Goal: Navigation & Orientation: Find specific page/section

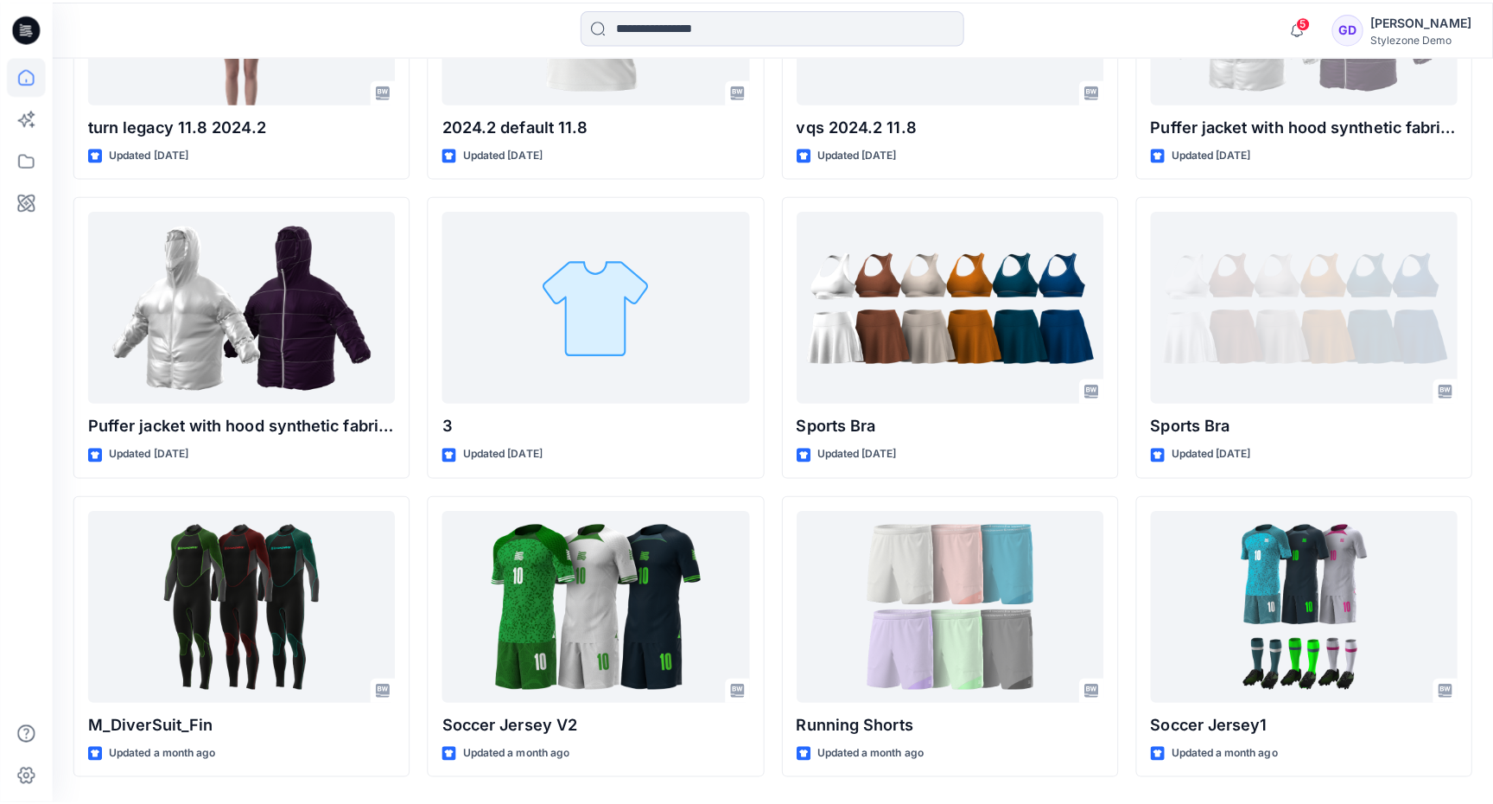
scroll to position [5154, 0]
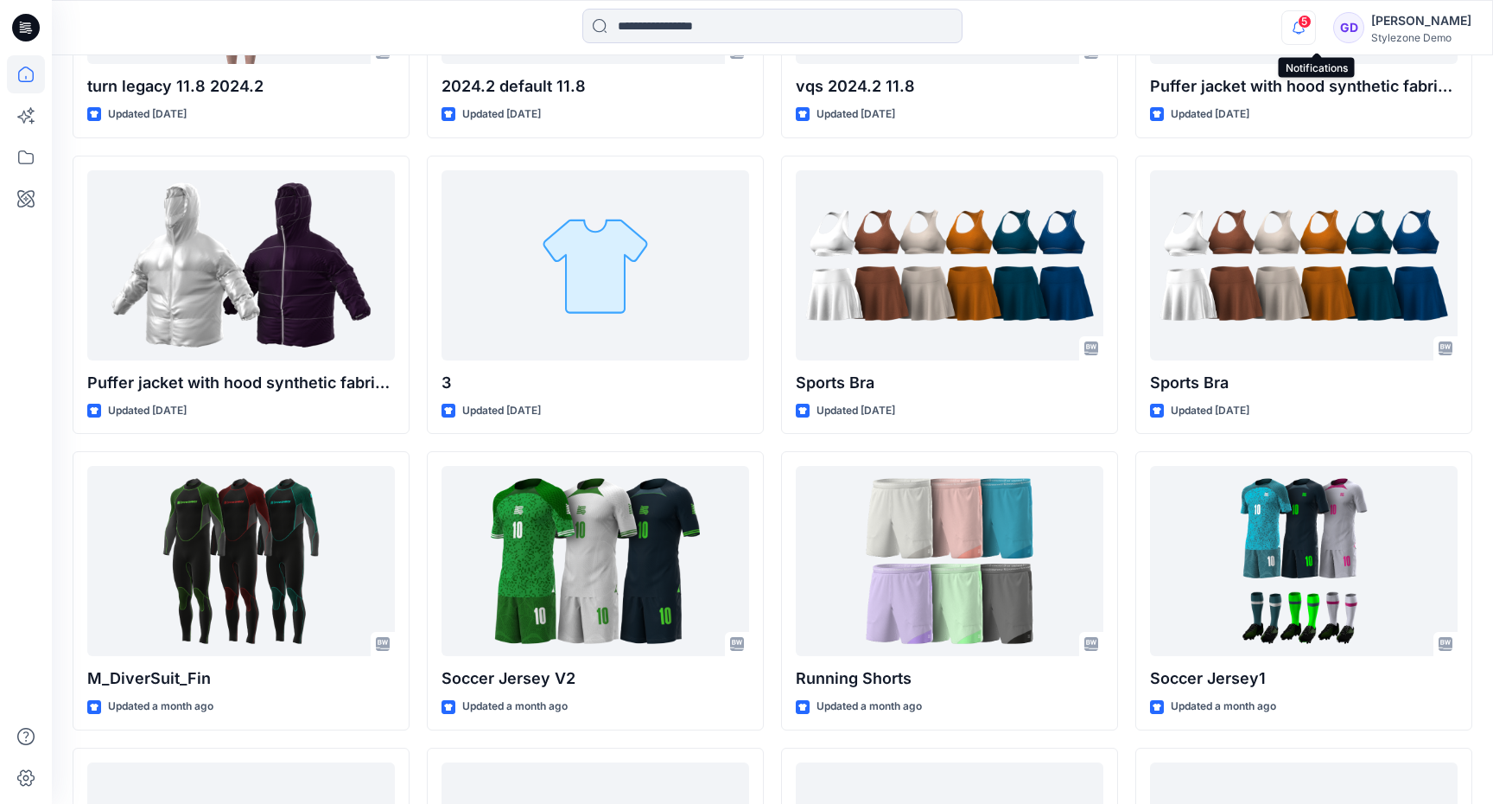
click at [1307, 19] on icon "button" at bounding box center [1298, 27] width 33 height 35
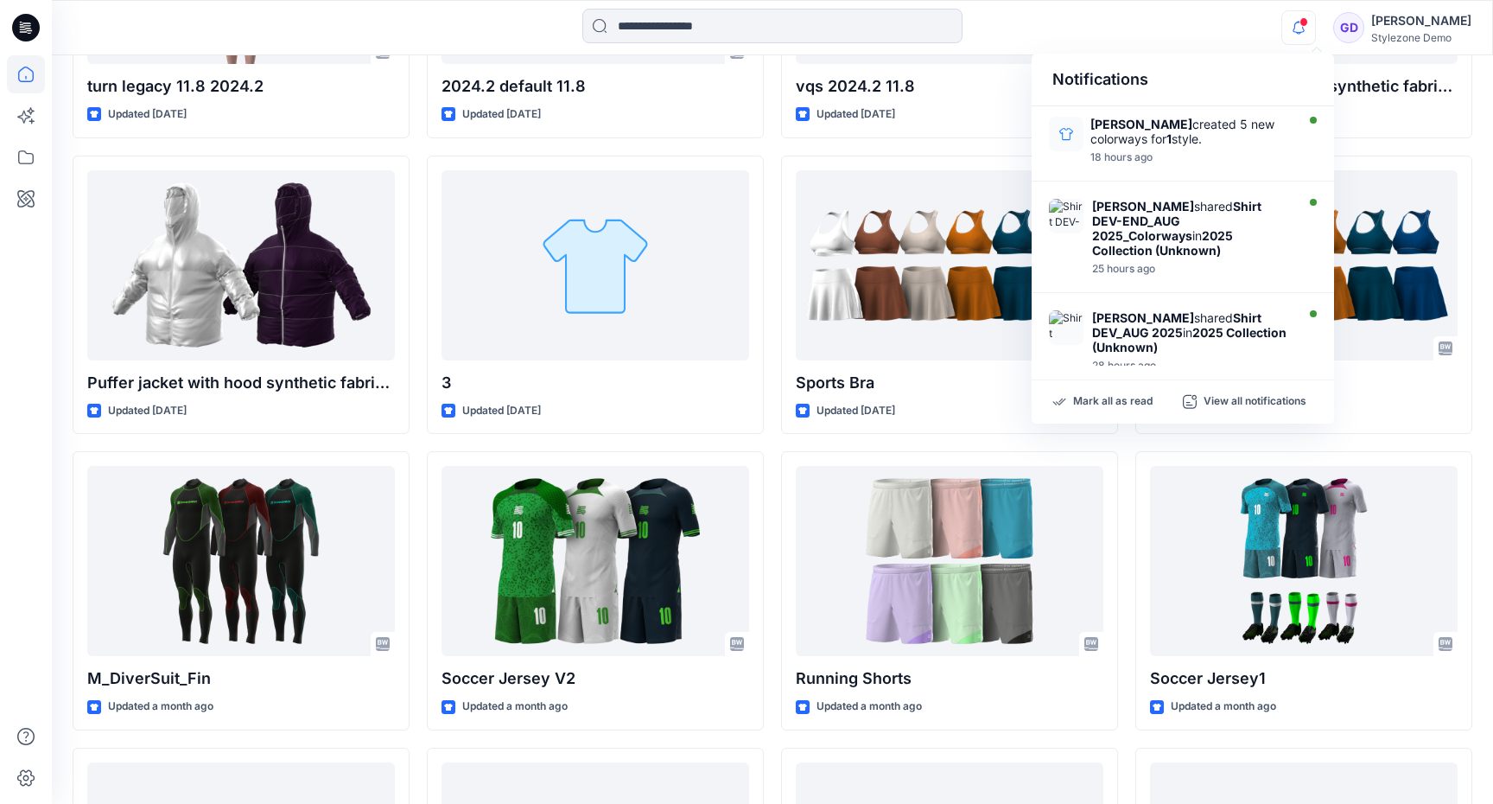
click at [1307, 19] on icon "button" at bounding box center [1298, 27] width 33 height 35
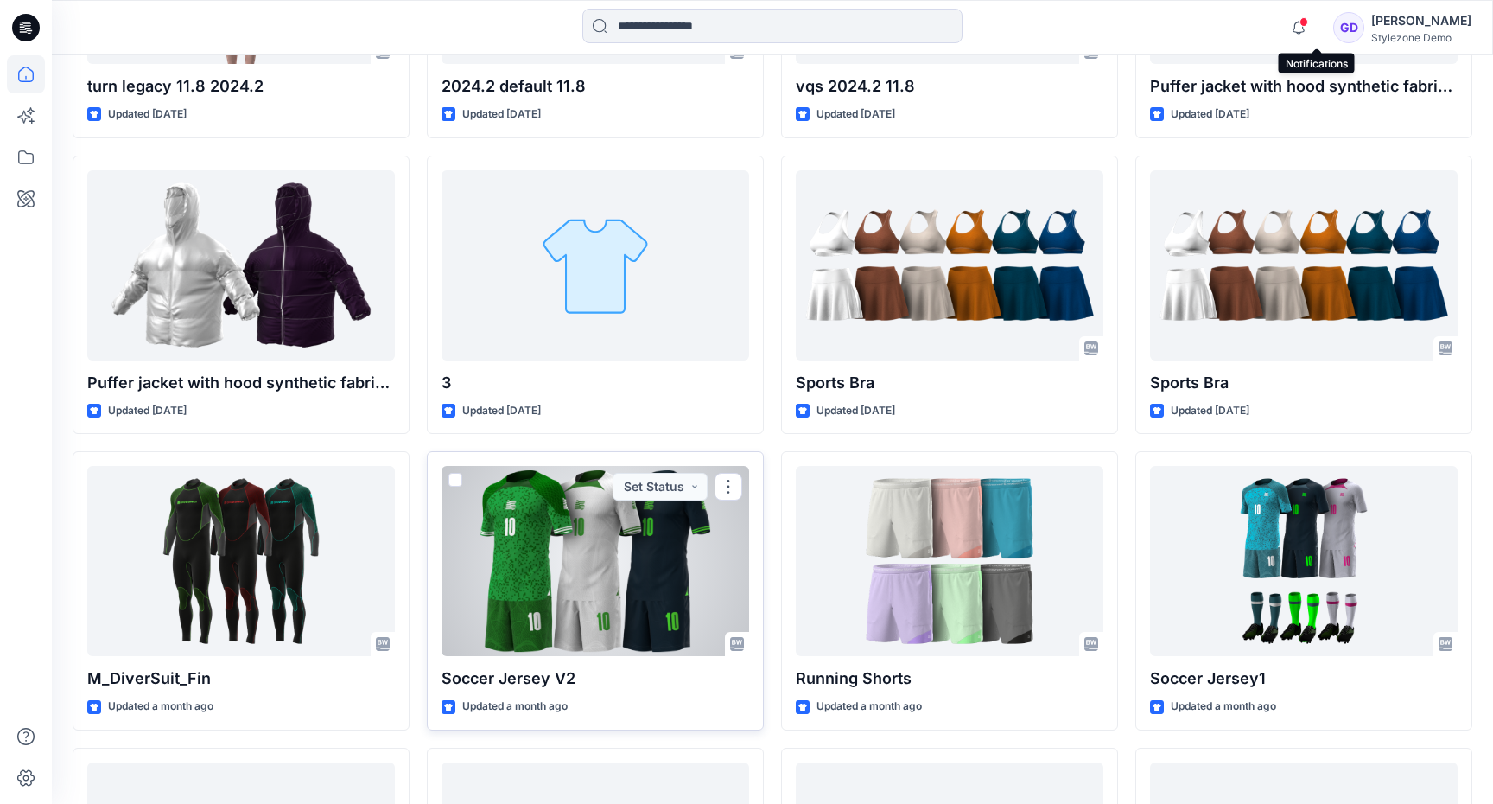
click at [1281, 10] on button "button" at bounding box center [1298, 27] width 35 height 35
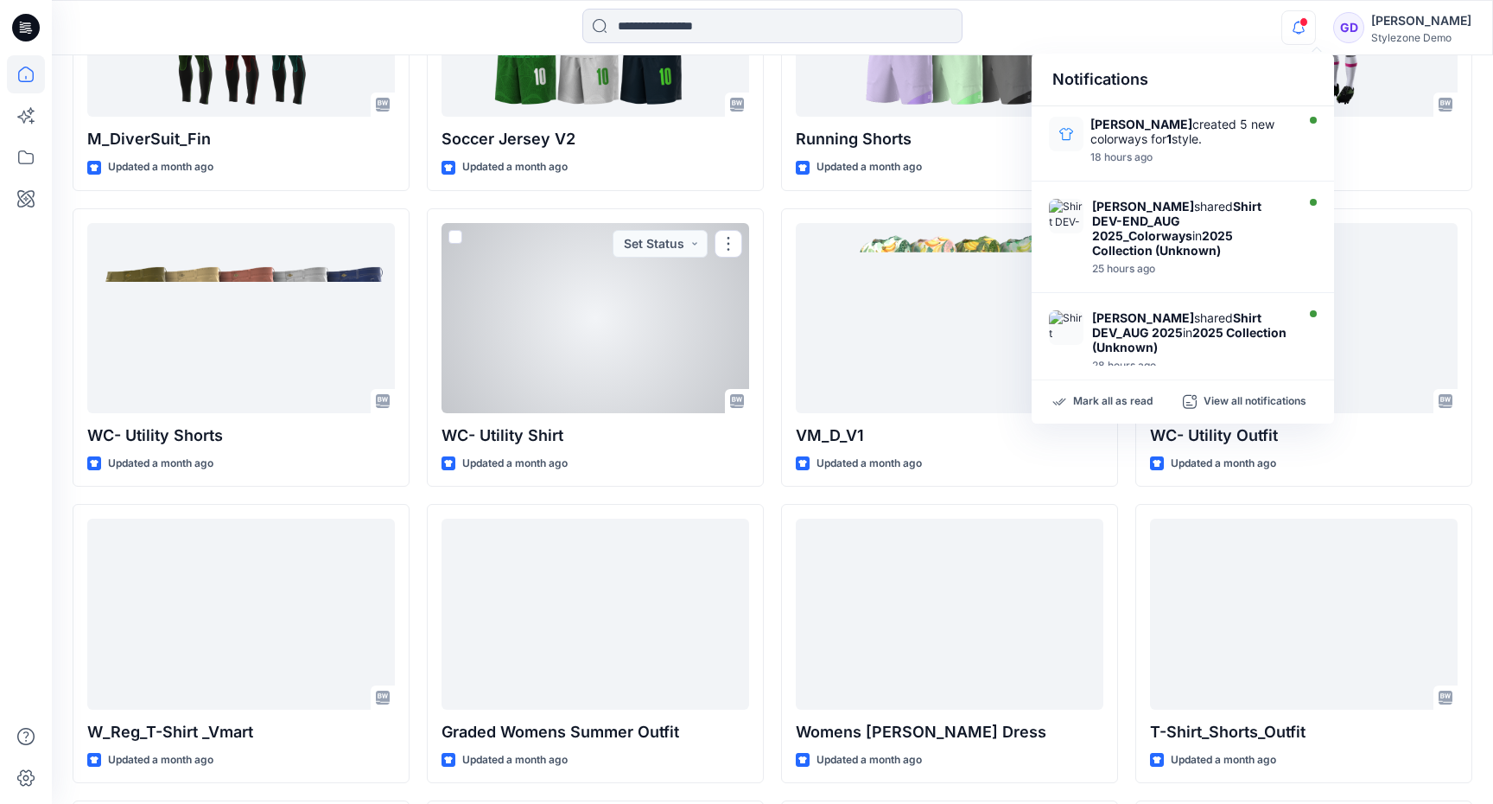
scroll to position [5690, 0]
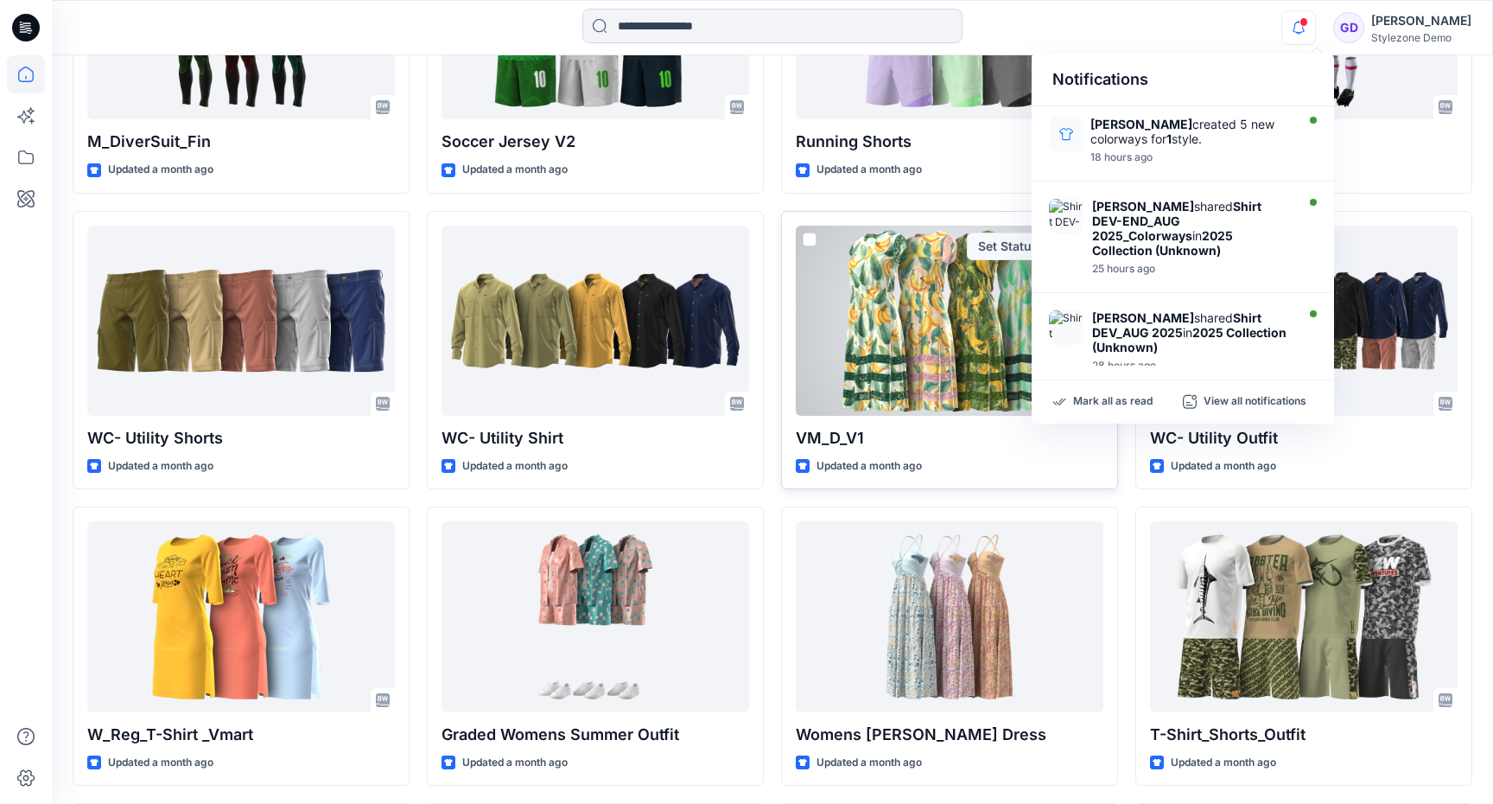
click at [932, 327] on div at bounding box center [950, 320] width 308 height 190
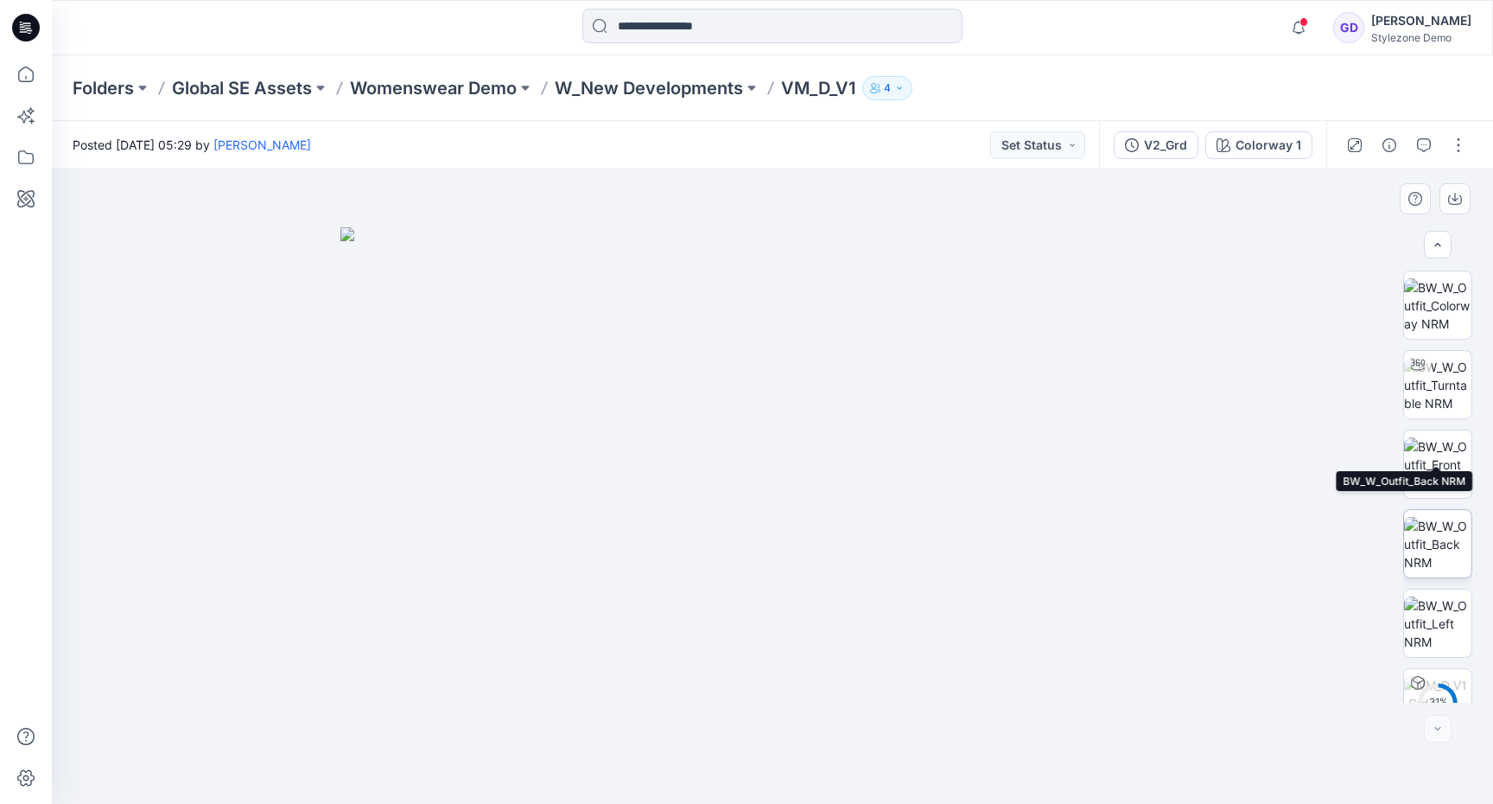
scroll to position [114, 0]
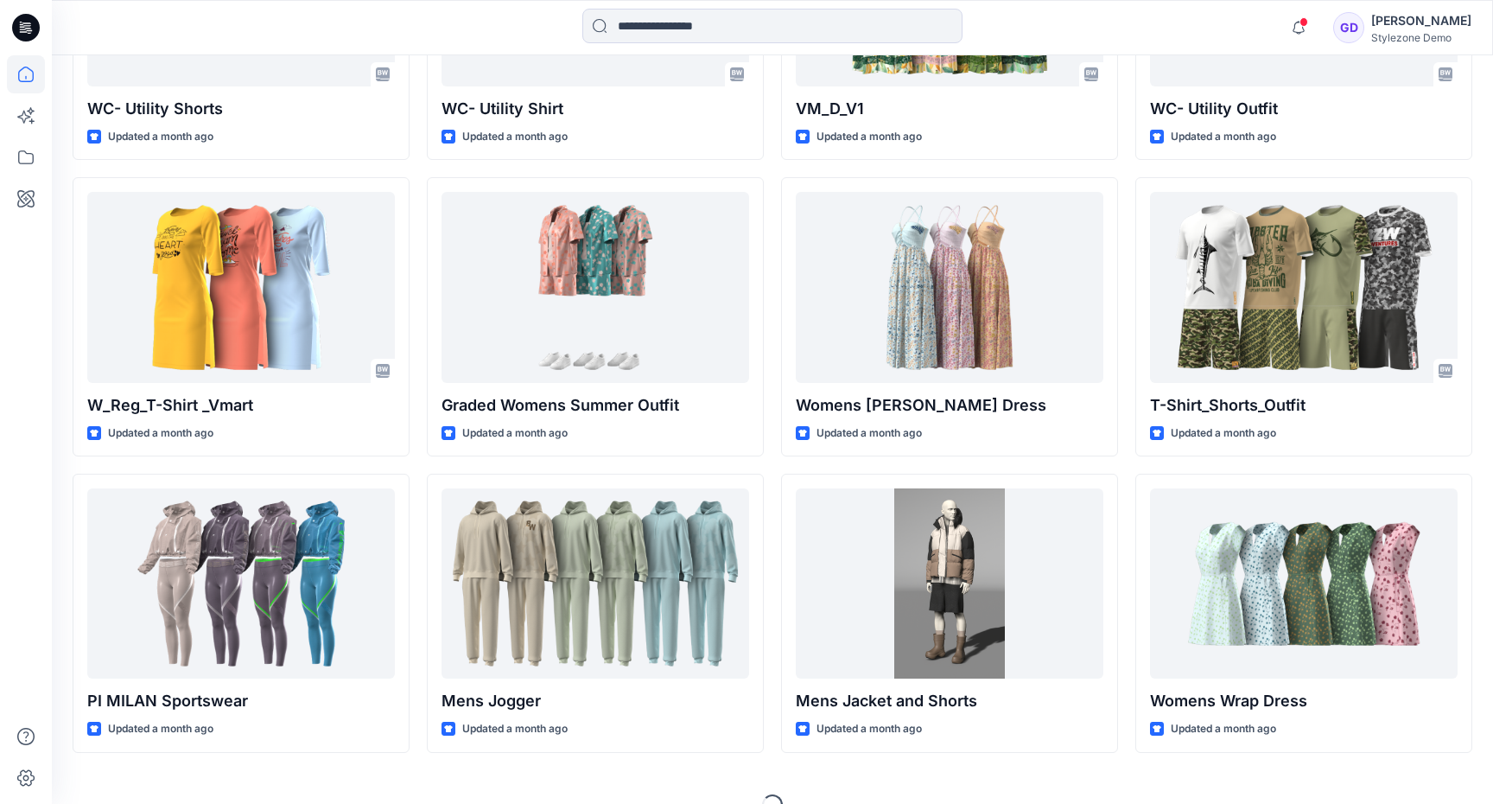
scroll to position [6051, 0]
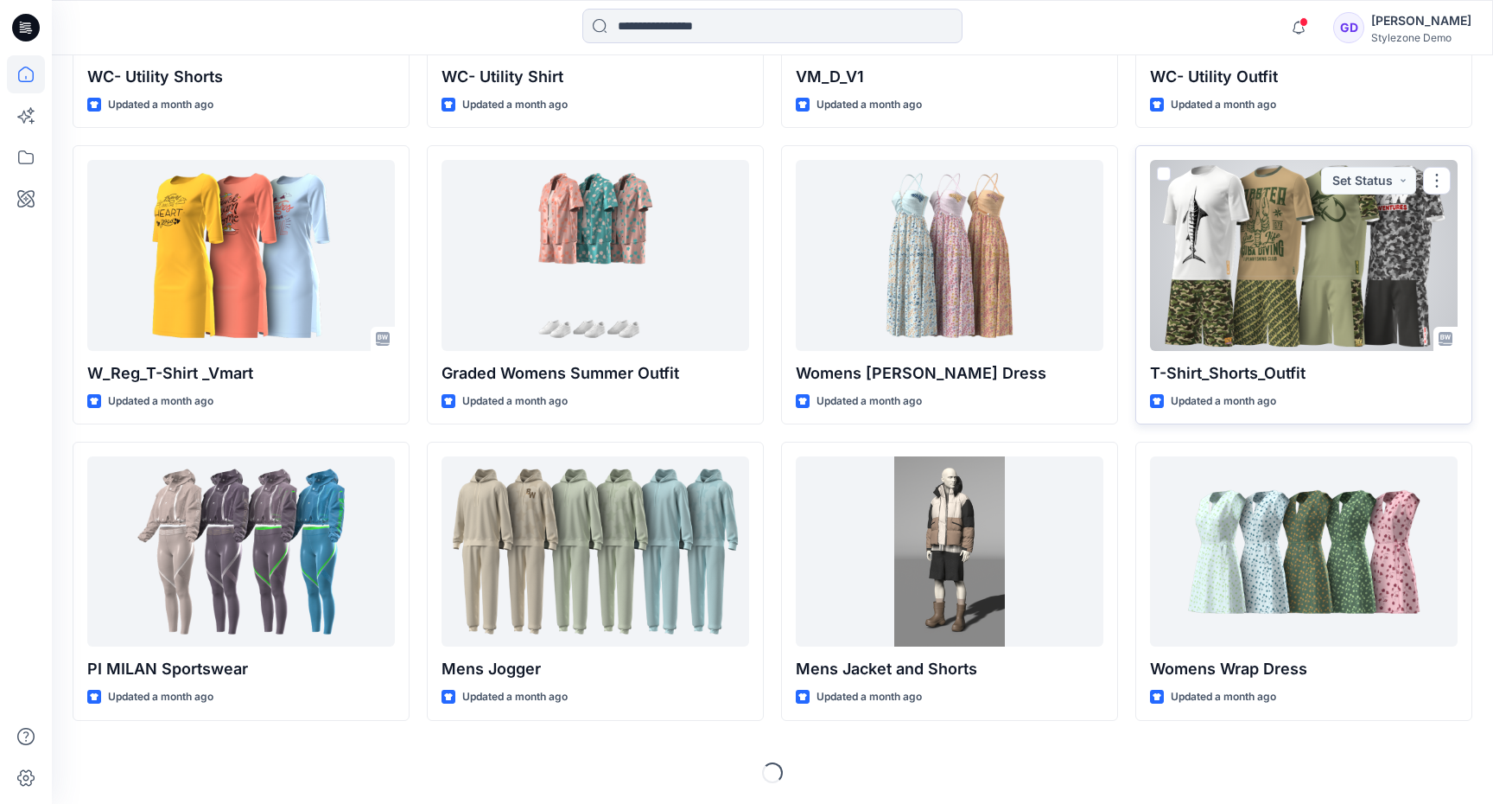
click at [1301, 274] on div at bounding box center [1304, 255] width 308 height 190
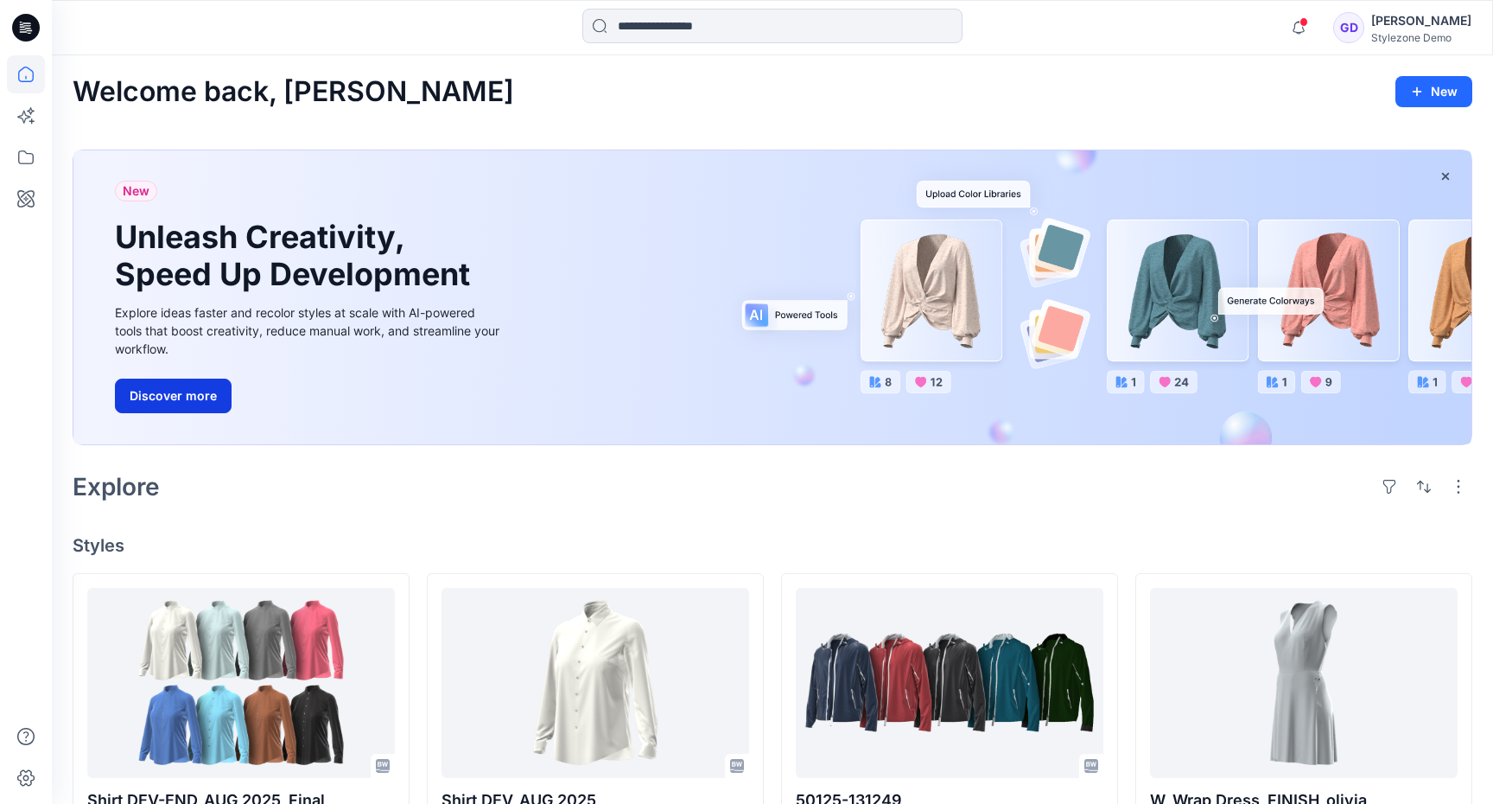
click at [185, 408] on button "Discover more" at bounding box center [173, 395] width 117 height 35
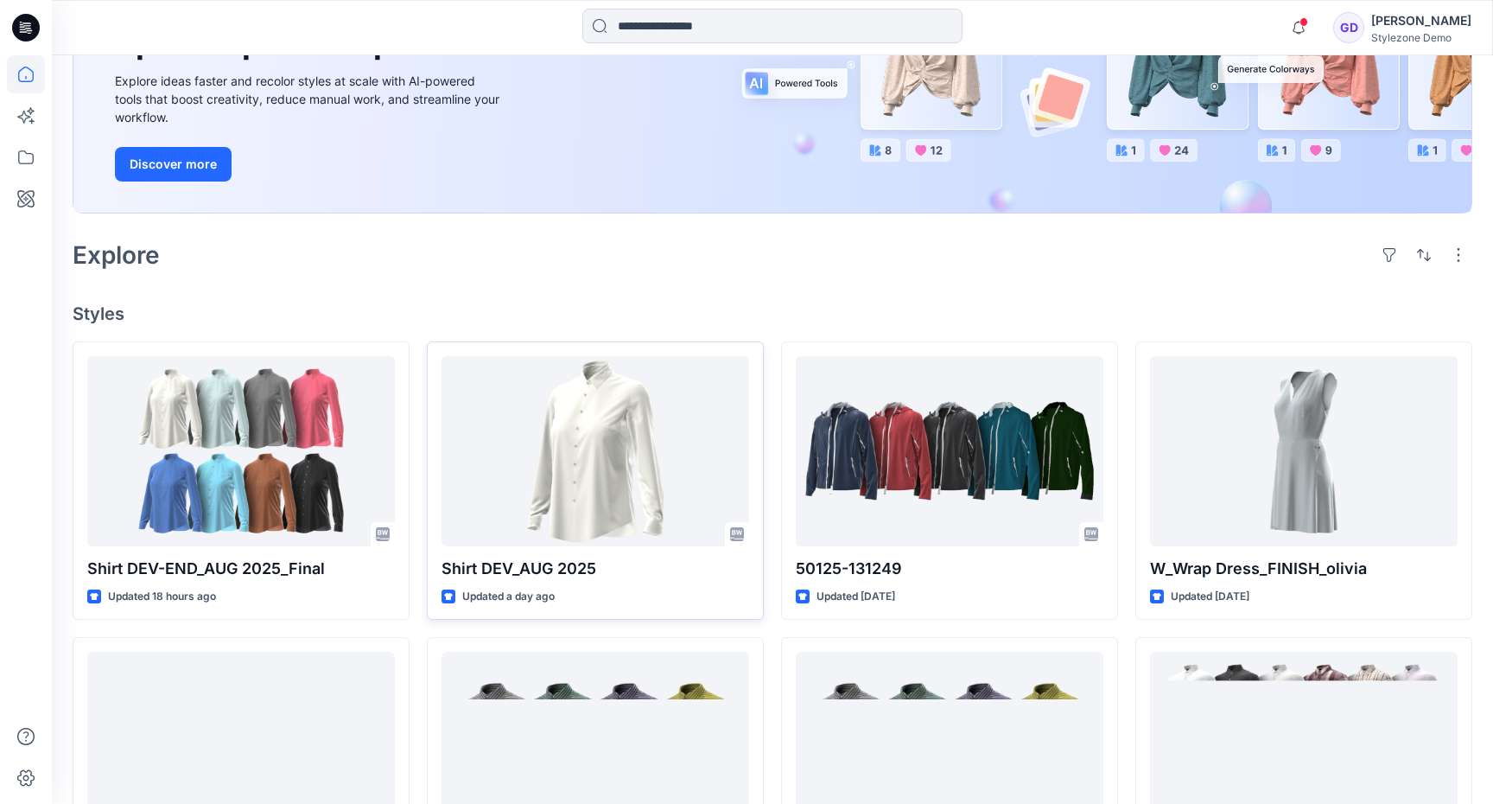
scroll to position [194, 0]
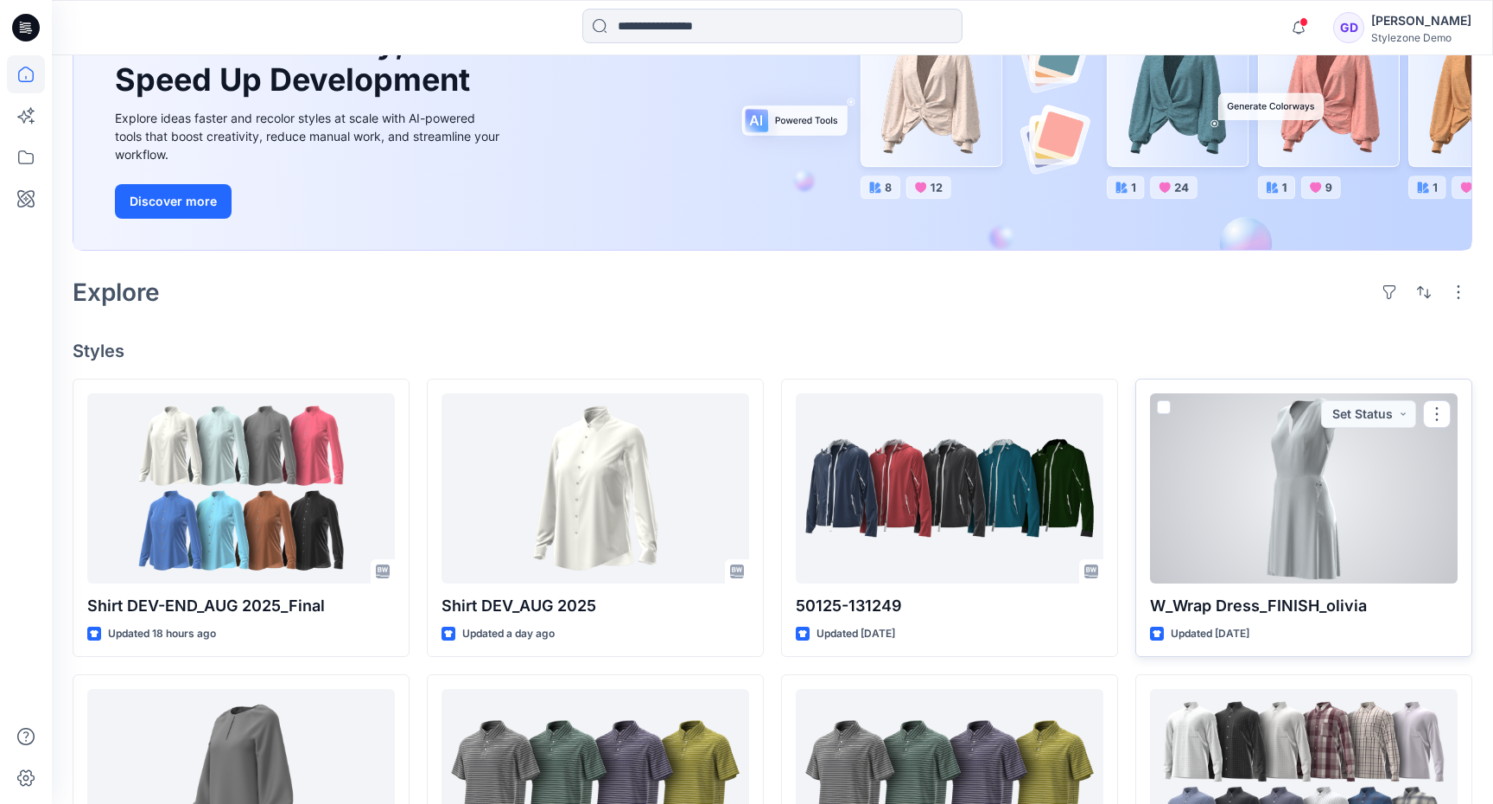
click at [1205, 448] on div at bounding box center [1304, 488] width 308 height 190
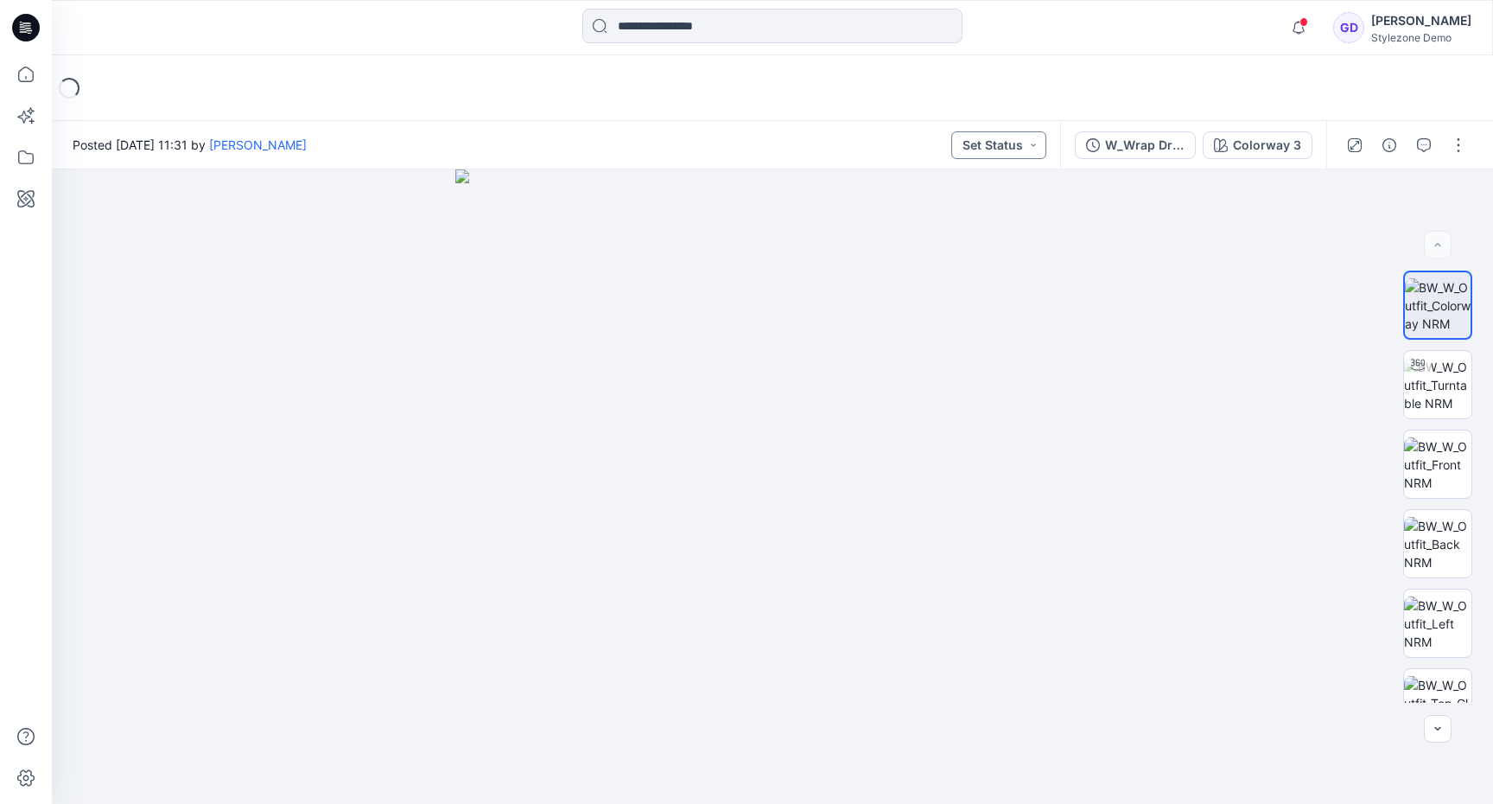
click at [1028, 143] on button "Set Status" at bounding box center [998, 145] width 95 height 28
click at [1461, 147] on button "button" at bounding box center [1459, 145] width 28 height 28
click at [908, 340] on img at bounding box center [772, 486] width 634 height 634
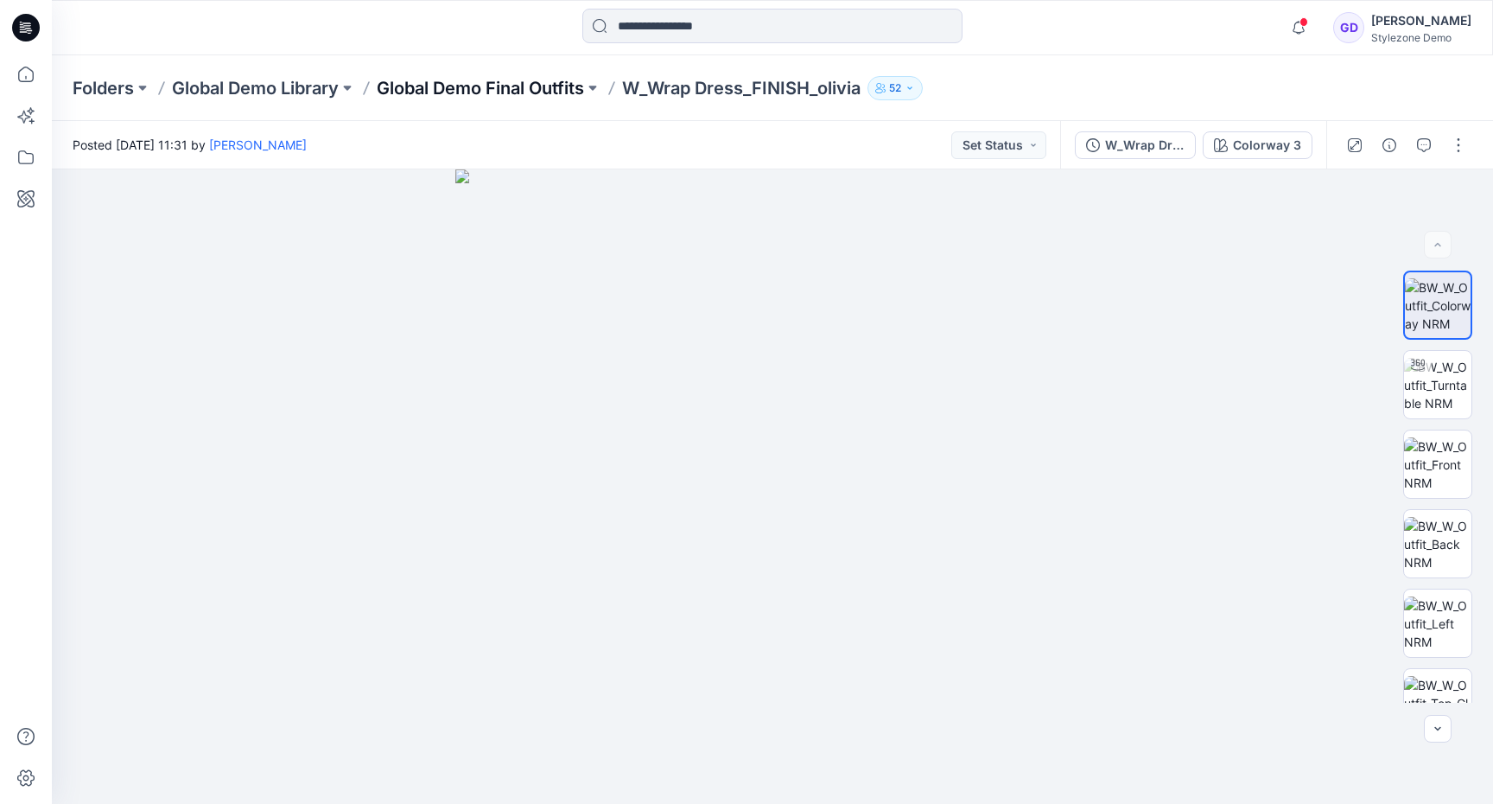
click at [486, 93] on p "Global Demo Final Outfits" at bounding box center [480, 88] width 207 height 24
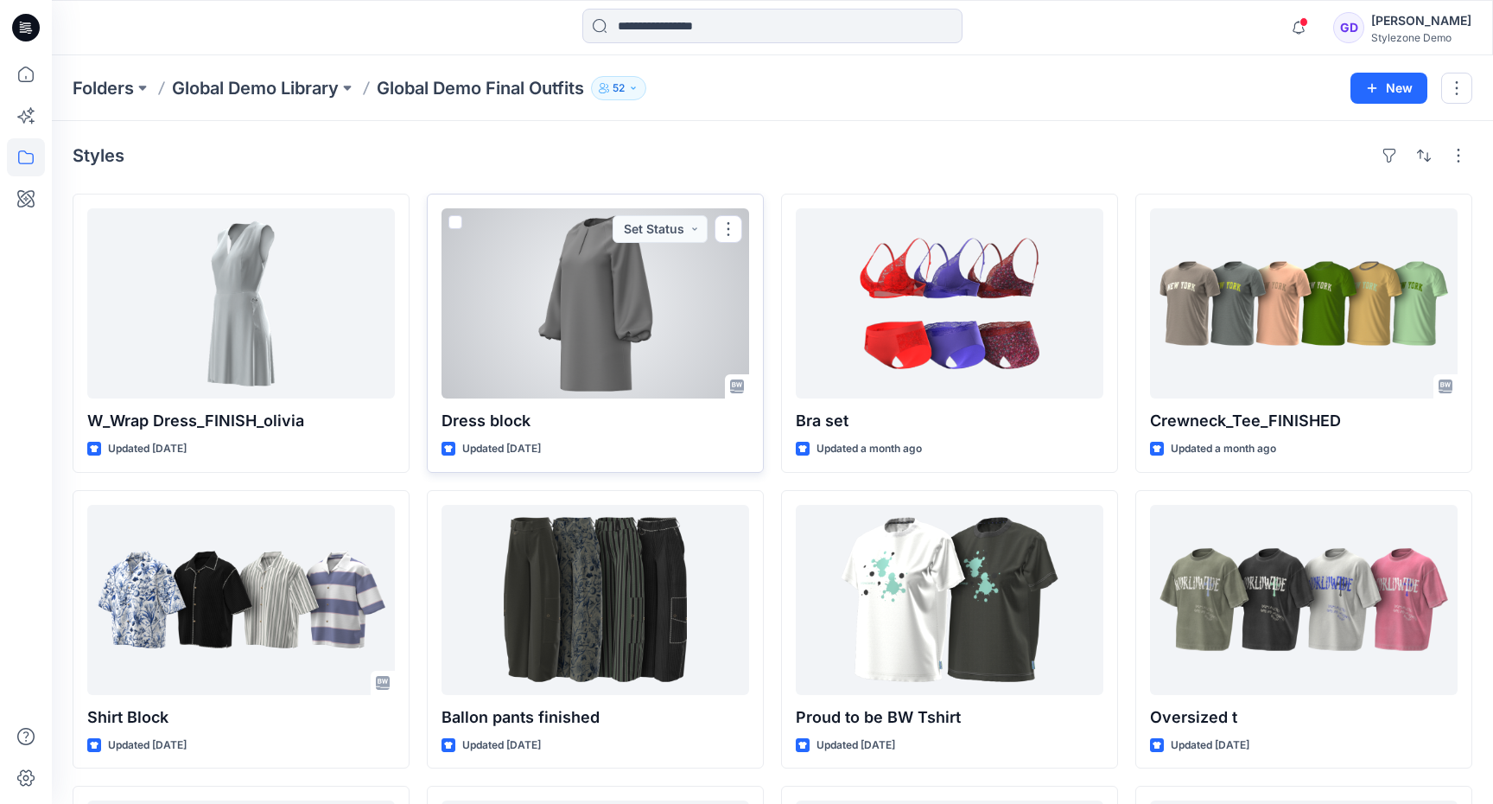
click at [452, 222] on span at bounding box center [455, 222] width 14 height 14
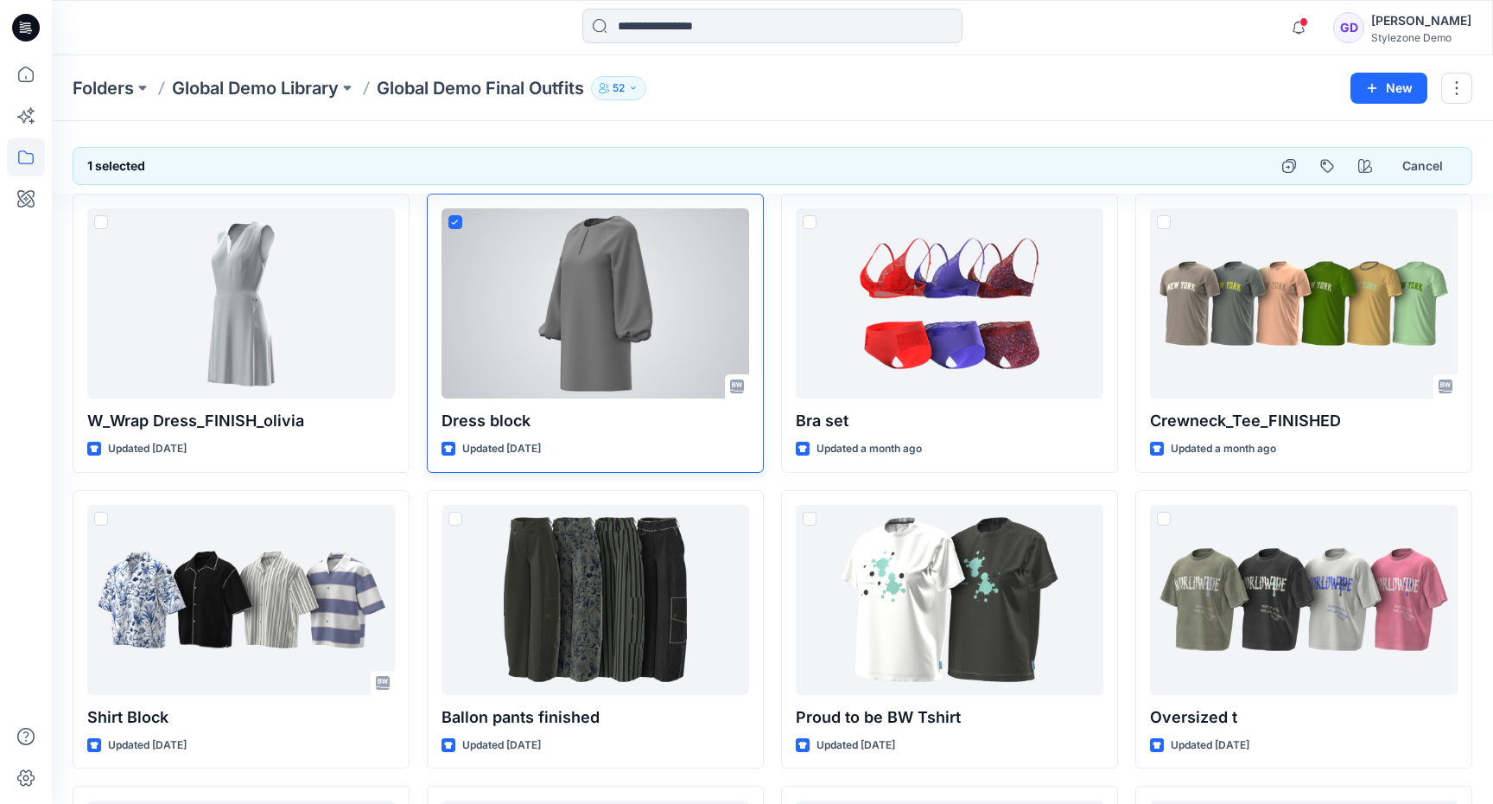
click at [451, 219] on icon at bounding box center [455, 222] width 8 height 6
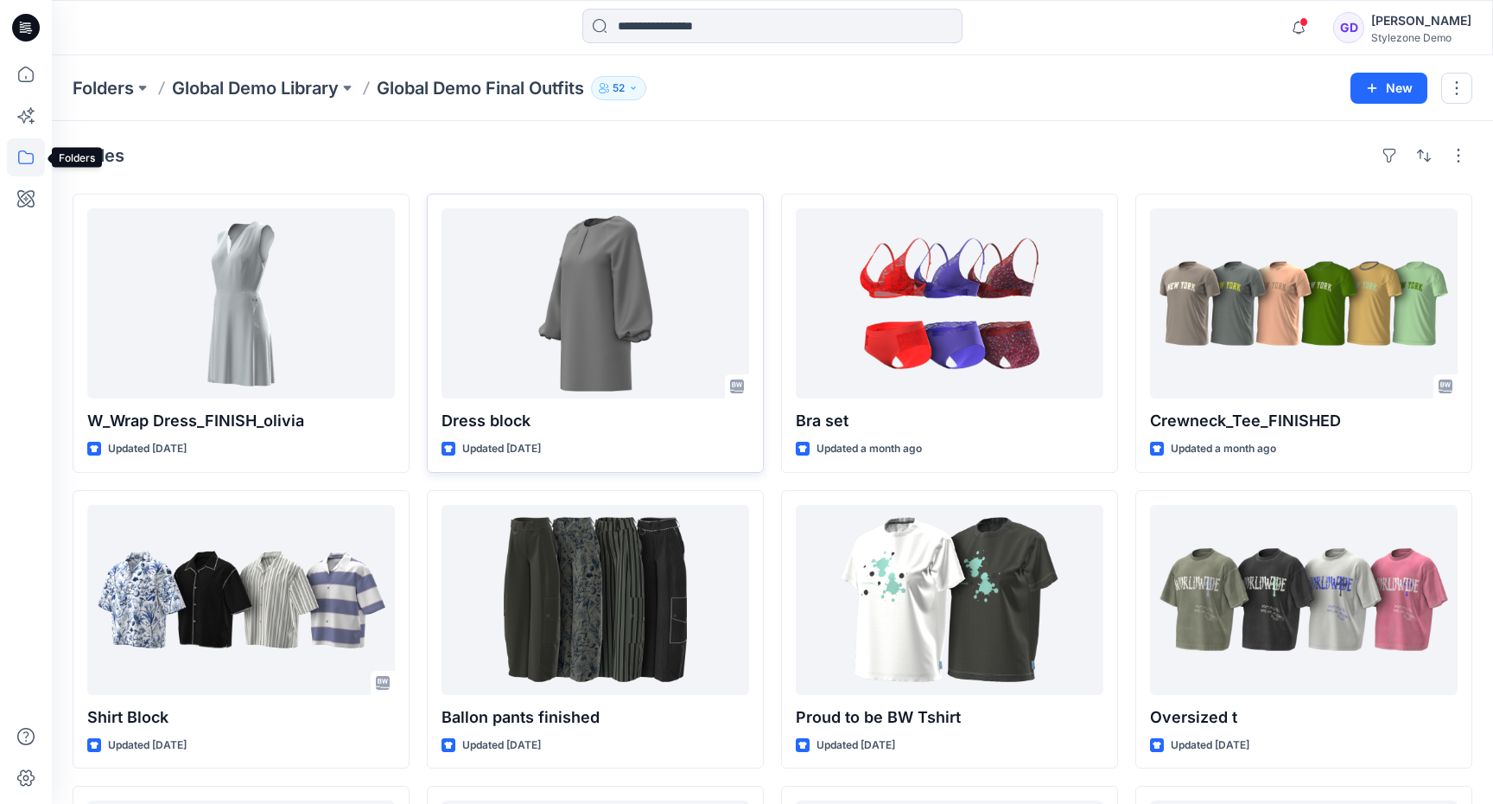
click at [25, 161] on icon at bounding box center [26, 157] width 38 height 38
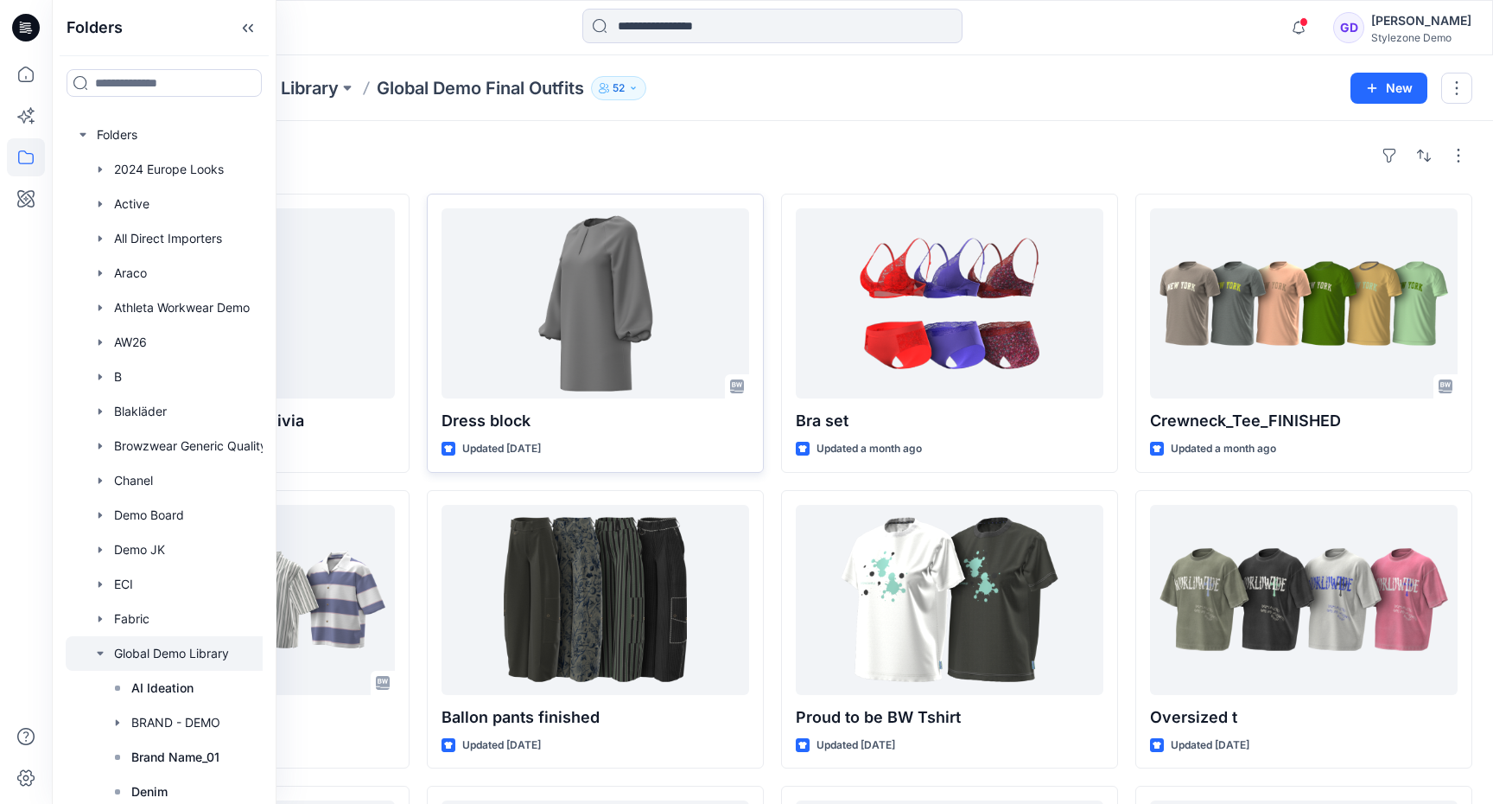
click at [99, 651] on icon "button" at bounding box center [100, 653] width 14 height 14
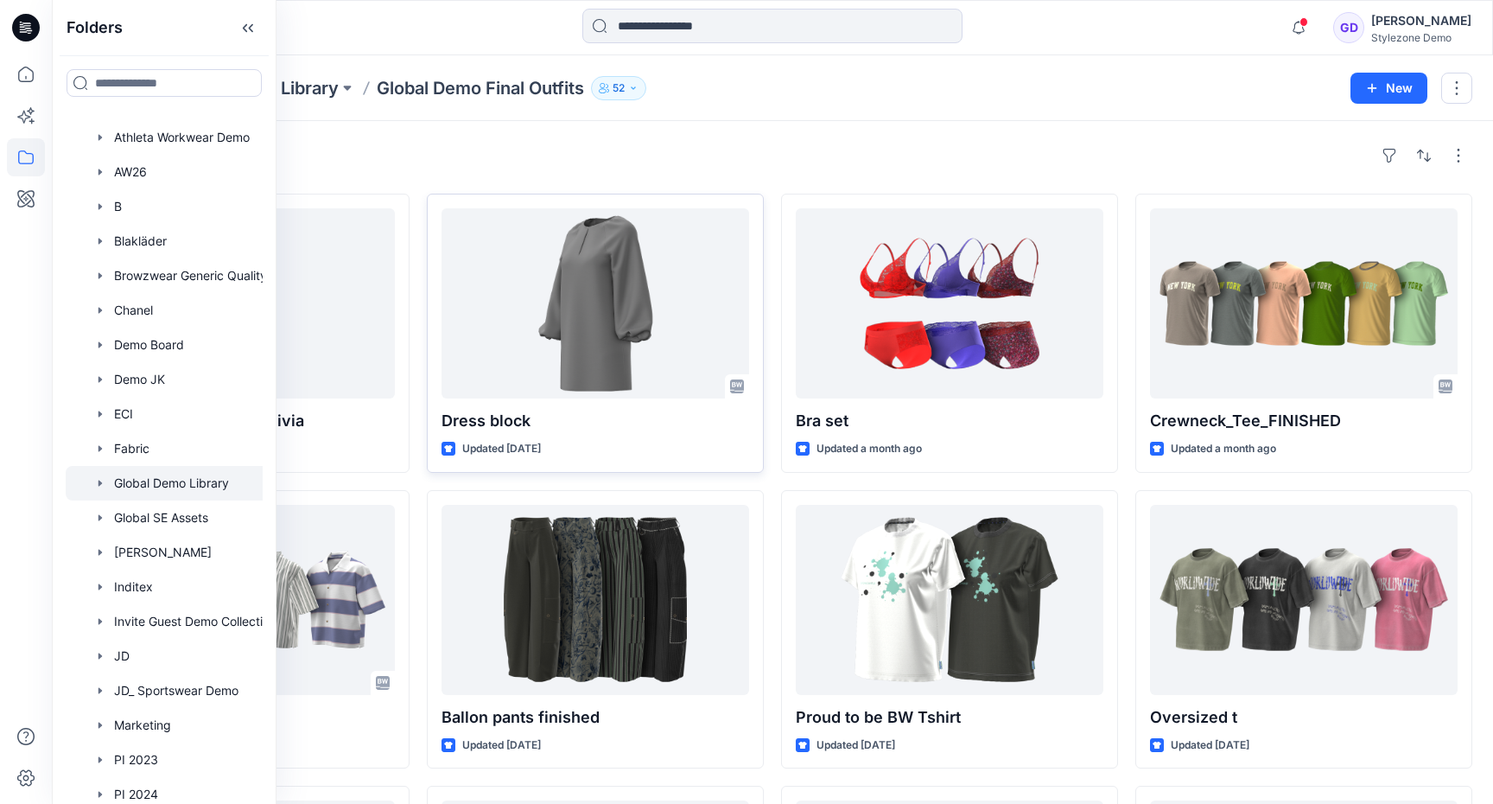
scroll to position [177, 0]
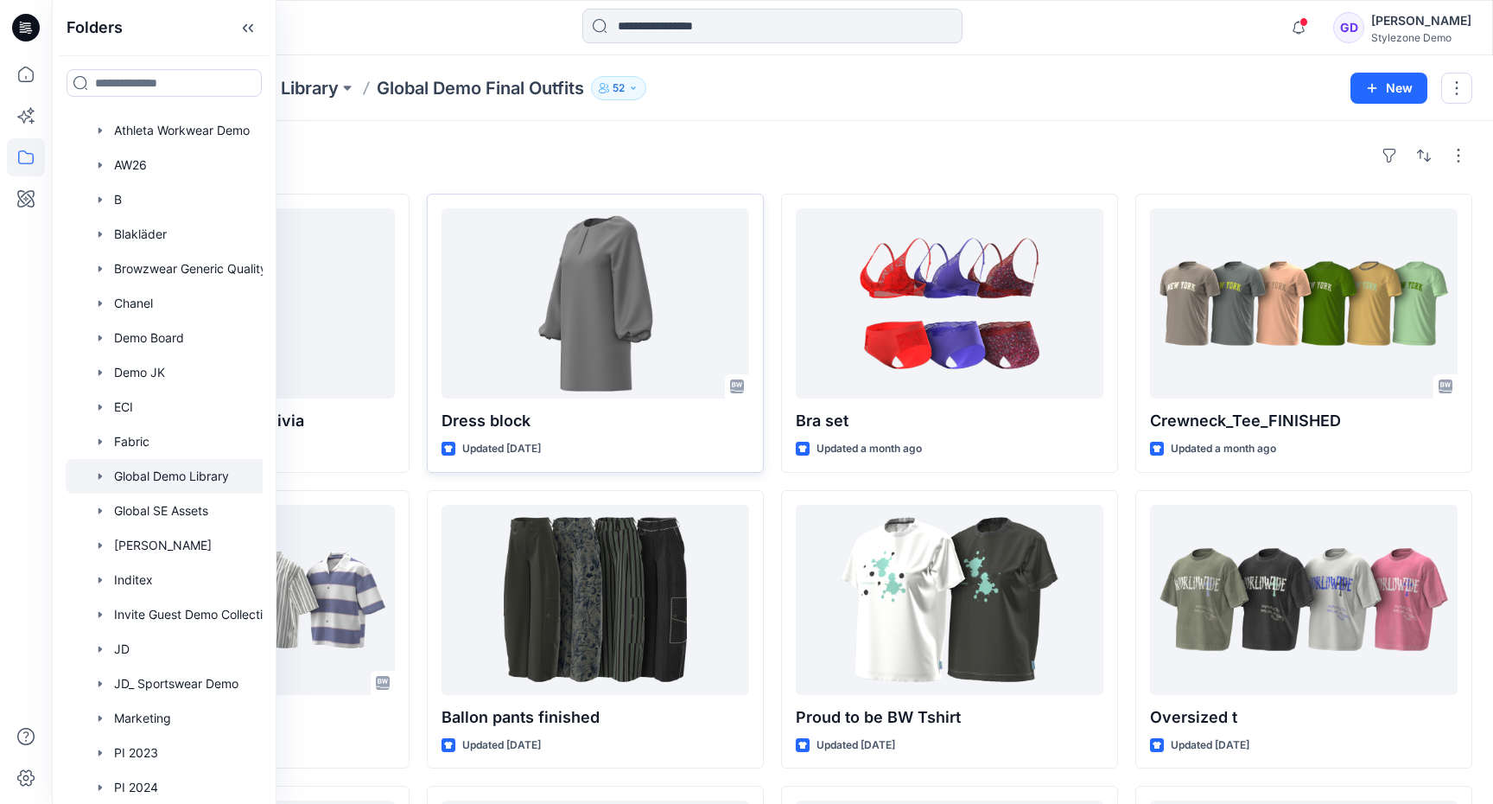
click at [165, 471] on div at bounding box center [187, 476] width 242 height 35
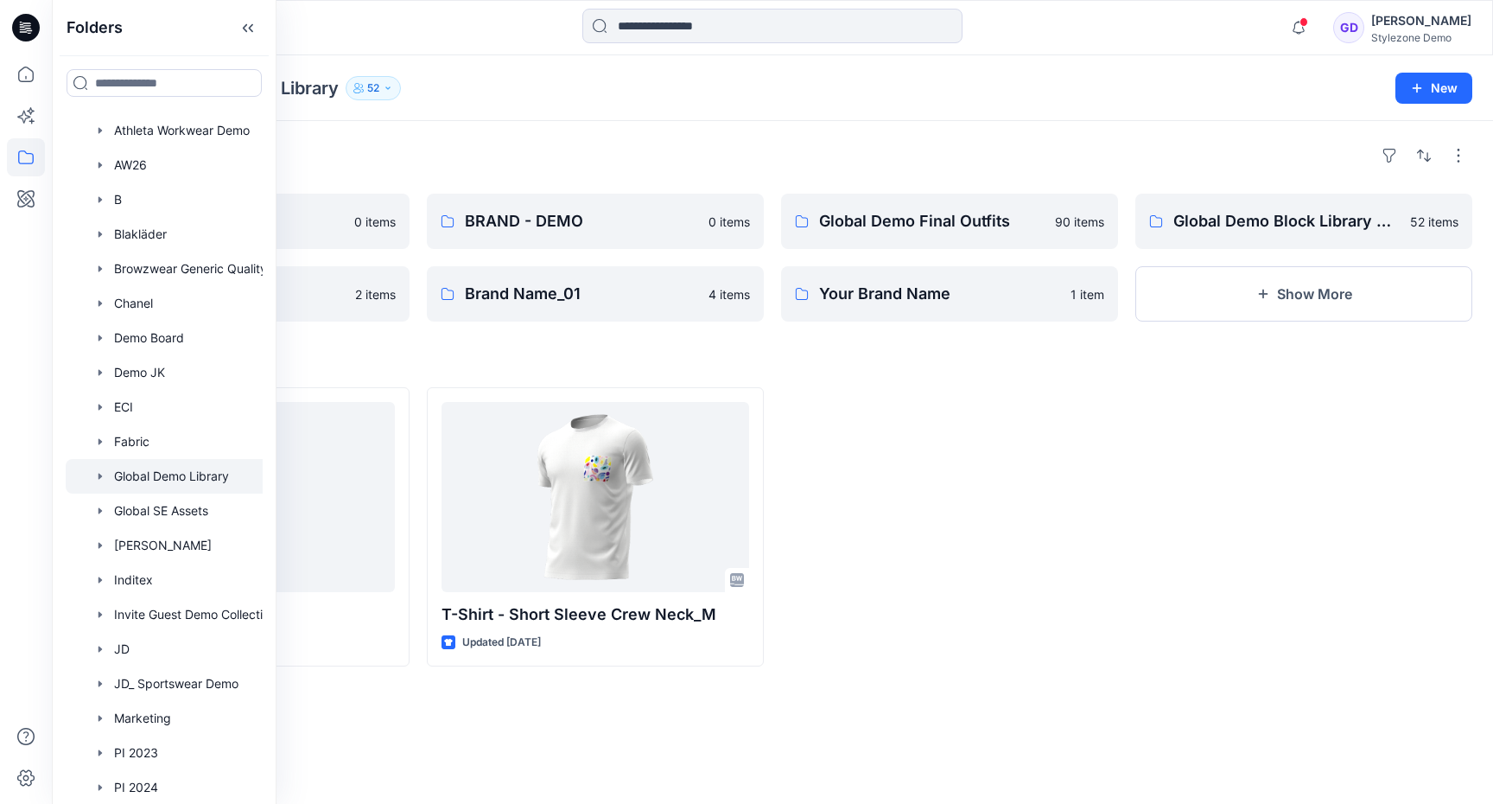
click at [1412, 491] on div at bounding box center [1303, 526] width 337 height 279
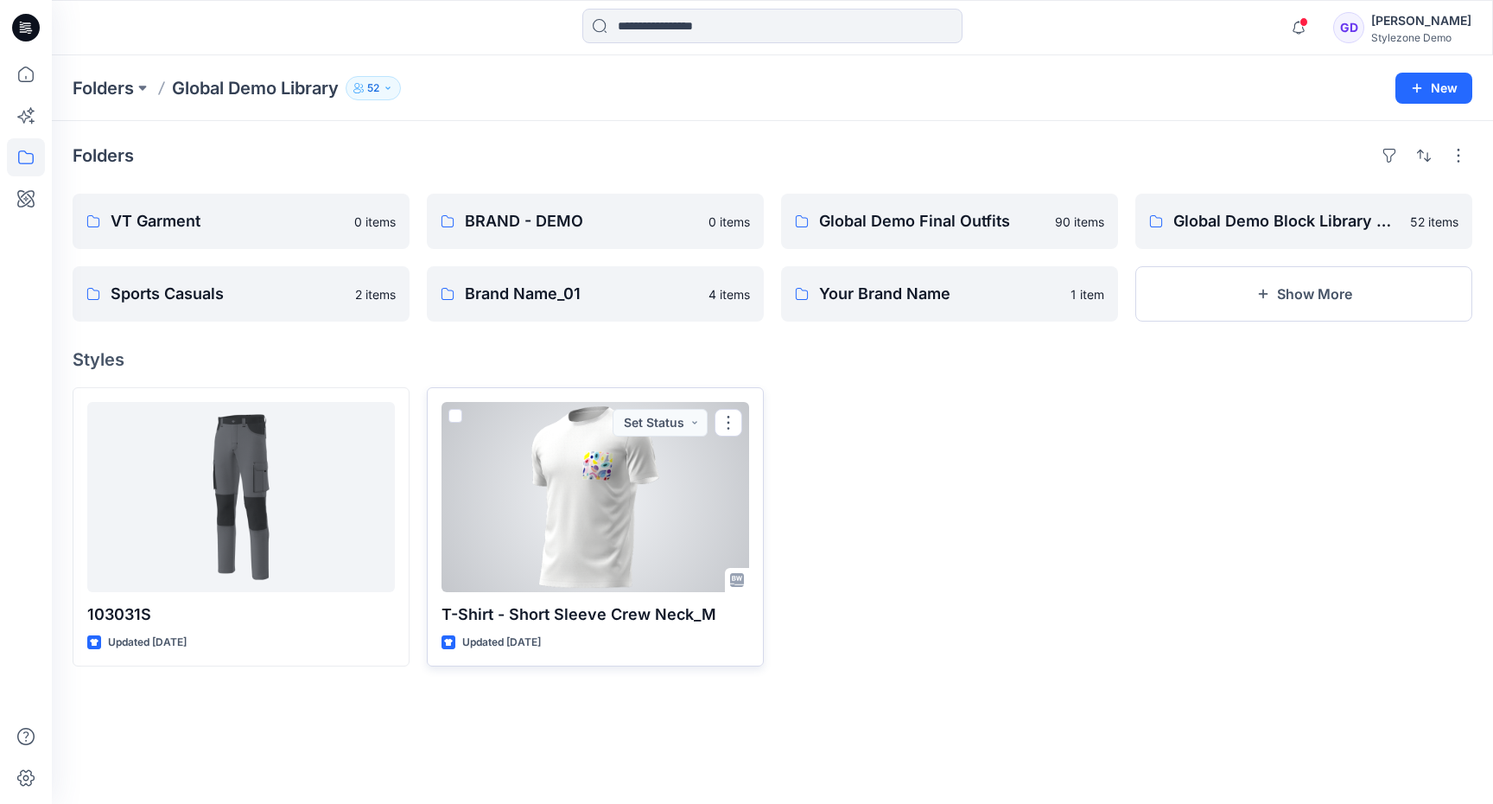
click at [457, 416] on span at bounding box center [455, 416] width 14 height 14
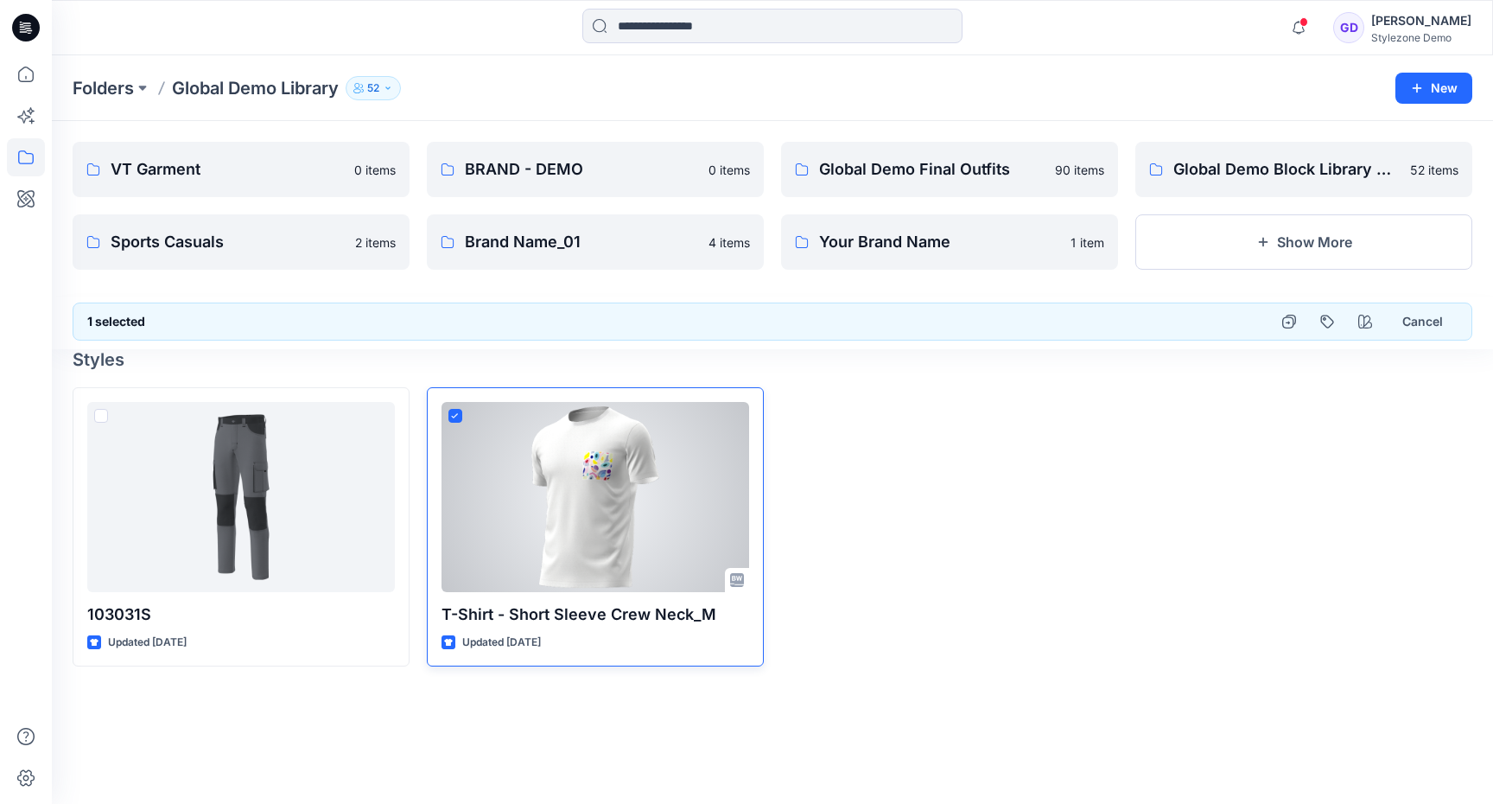
click at [454, 413] on icon at bounding box center [455, 416] width 8 height 6
